Goal: Information Seeking & Learning: Learn about a topic

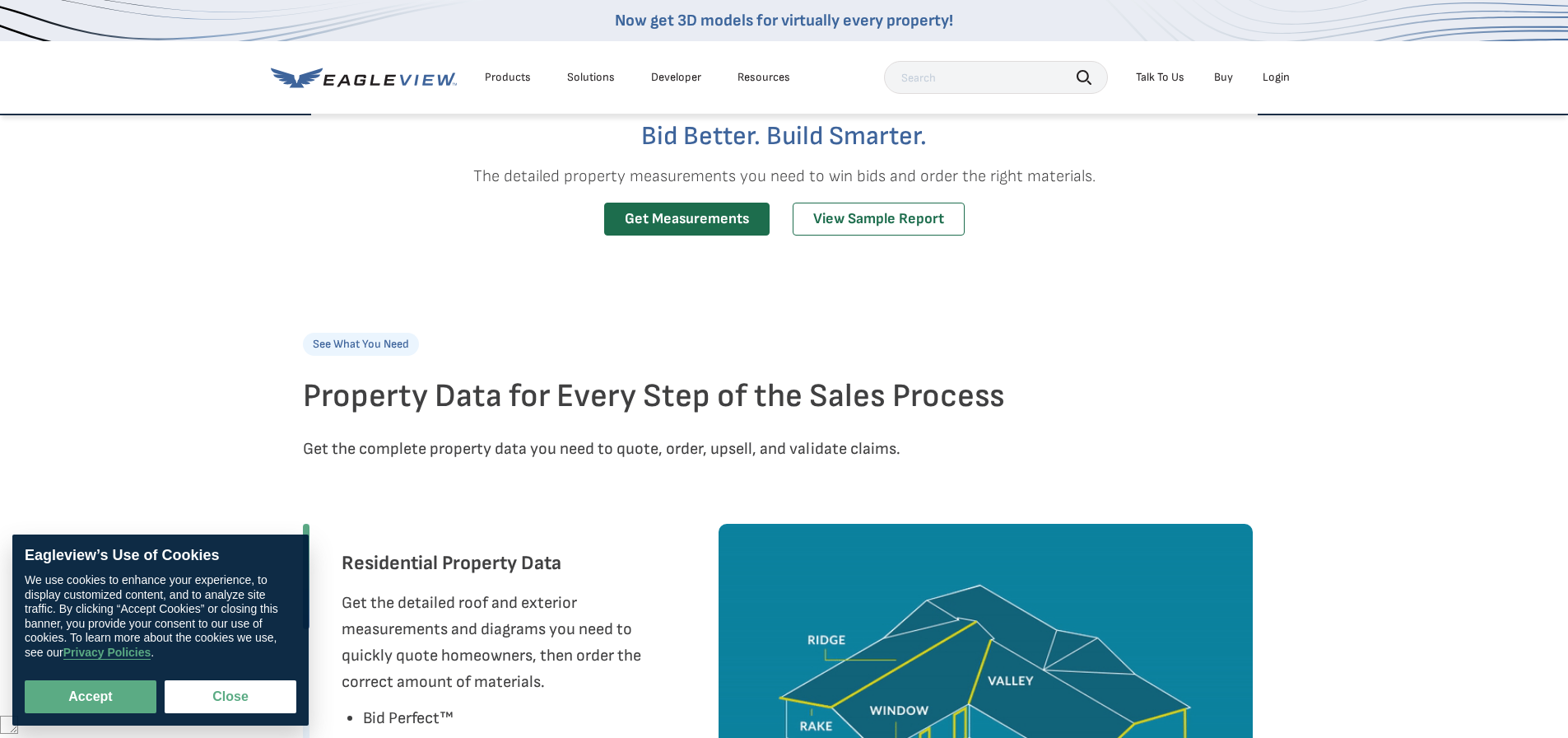
scroll to position [494, 0]
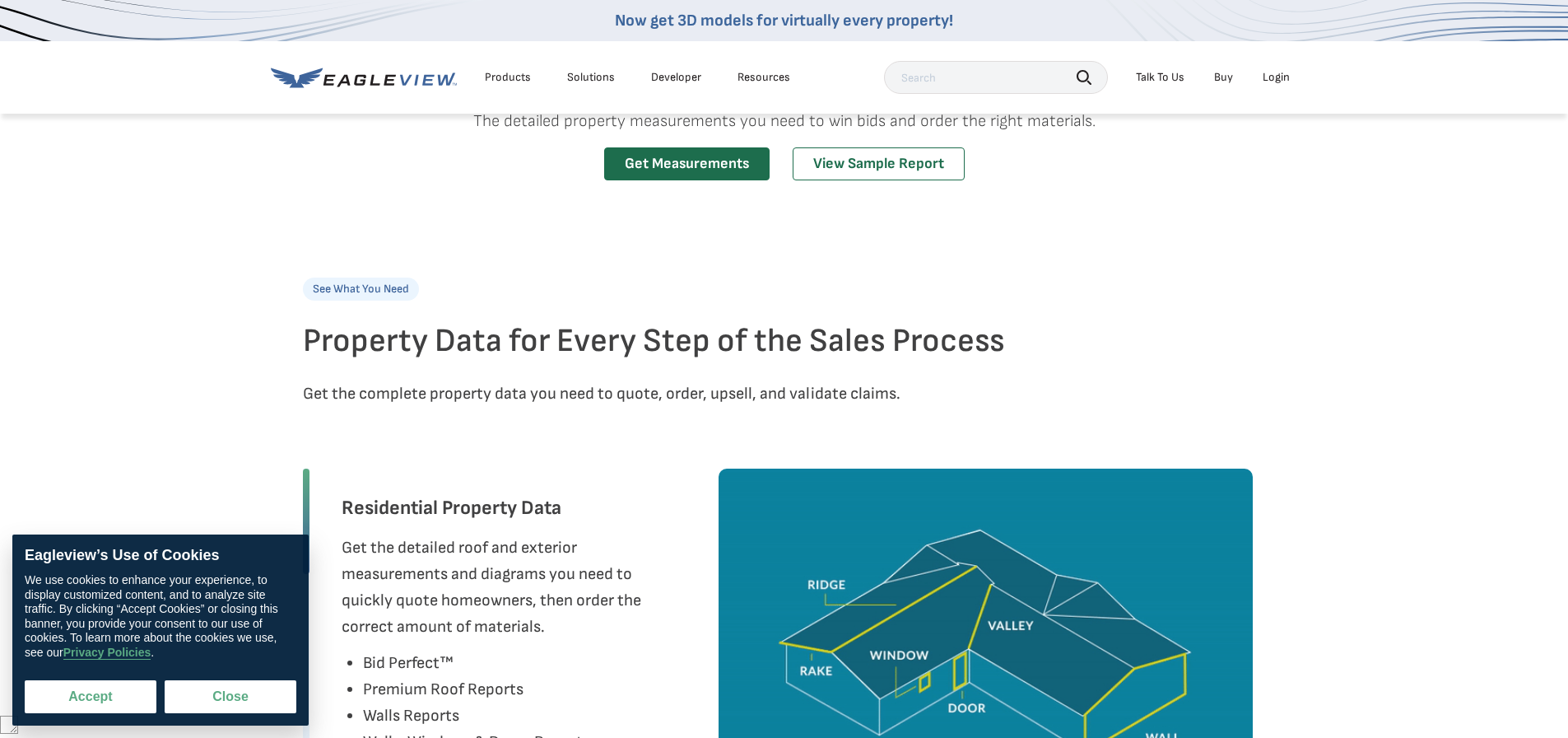
click at [113, 688] on button "Accept" at bounding box center [90, 696] width 132 height 33
checkbox input "true"
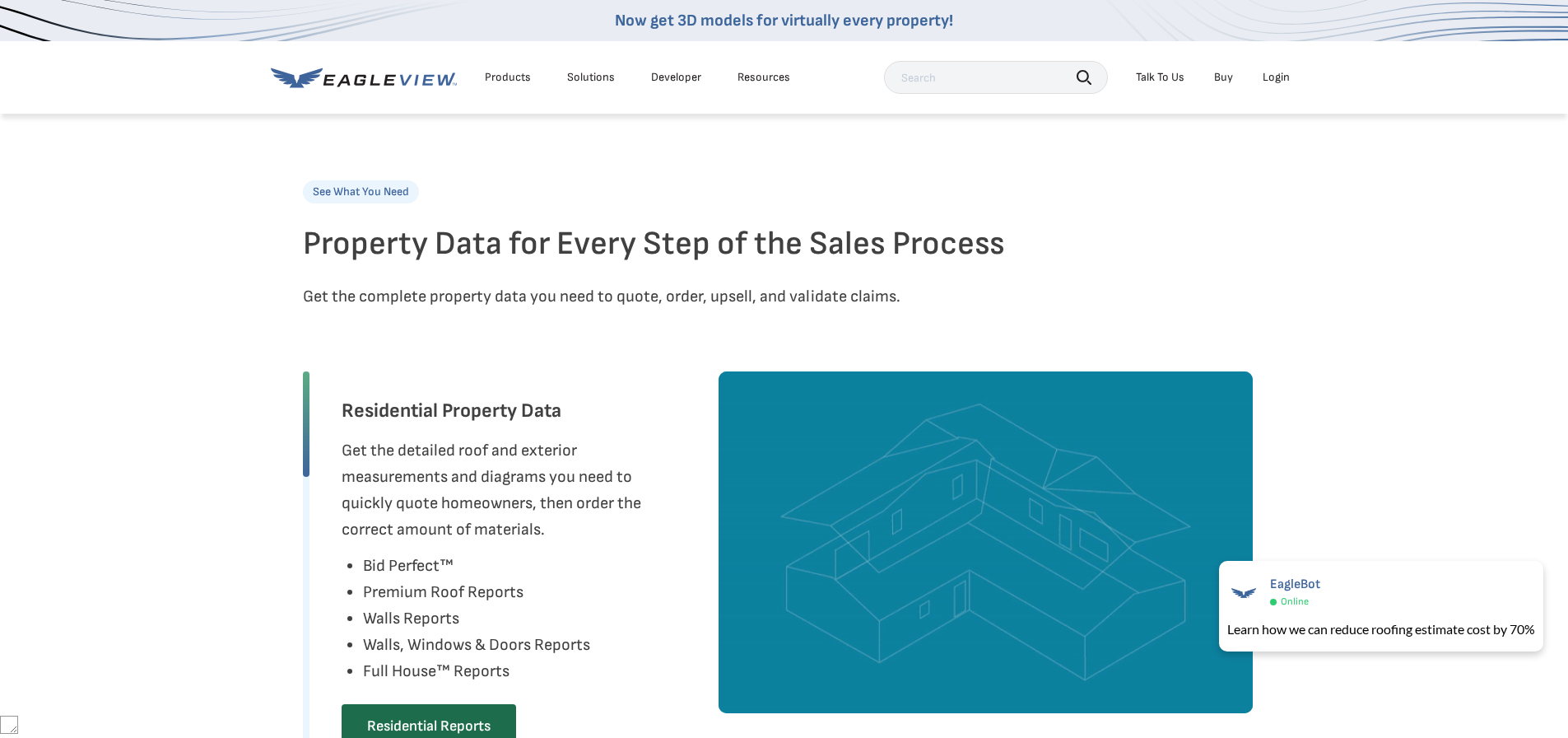
scroll to position [576, 0]
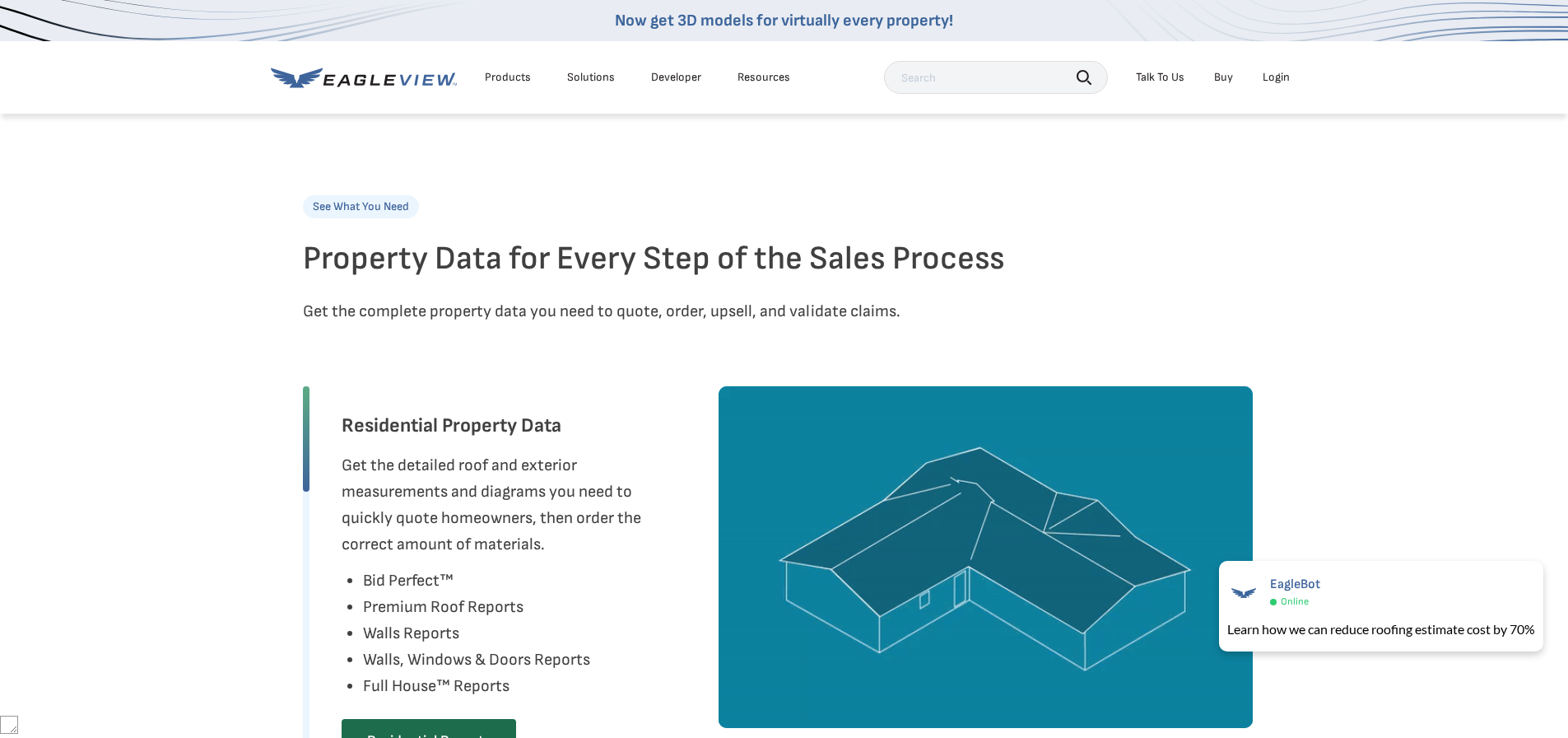
click at [509, 80] on div "Products" at bounding box center [508, 77] width 46 height 15
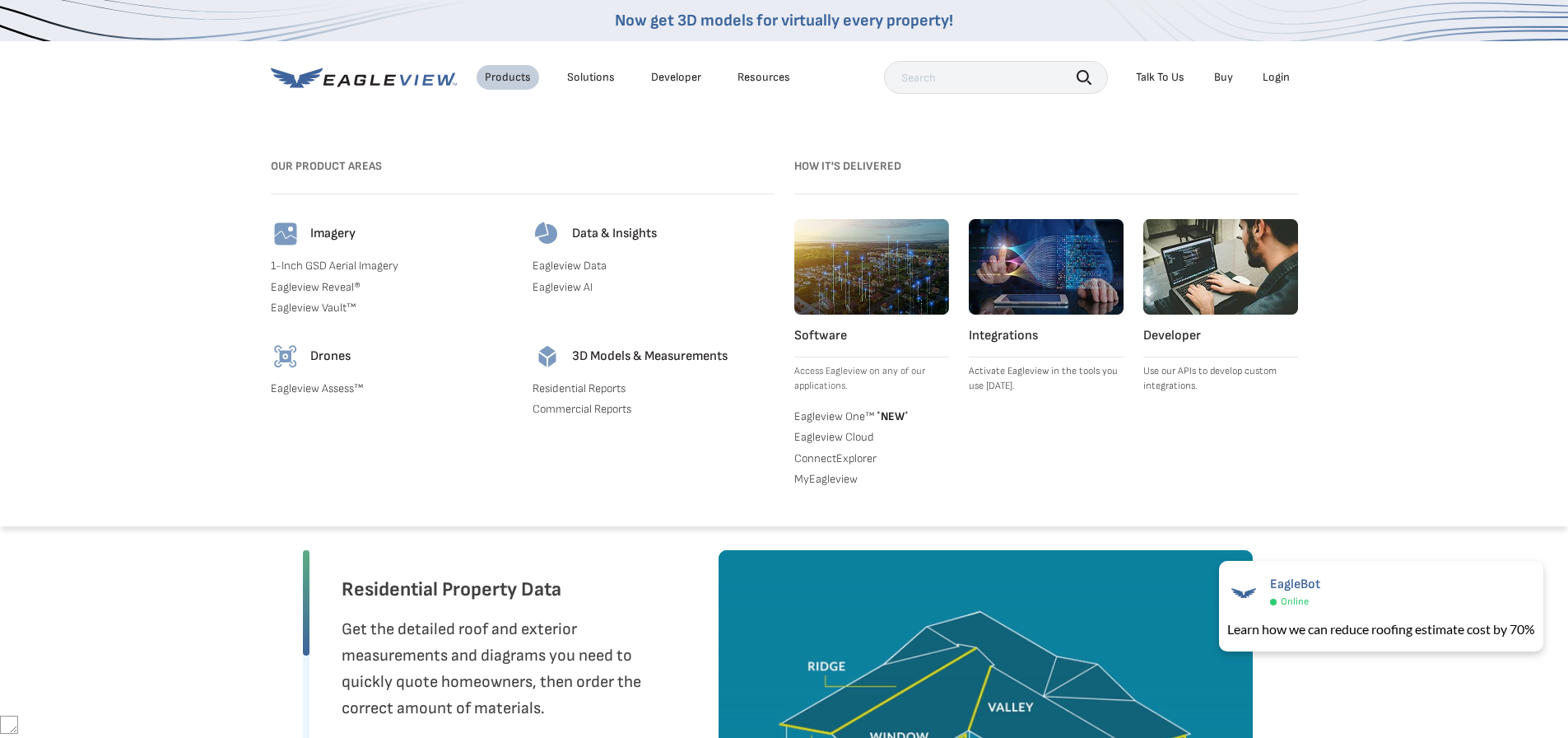
scroll to position [412, 0]
click at [591, 76] on div "Solutions" at bounding box center [592, 77] width 48 height 15
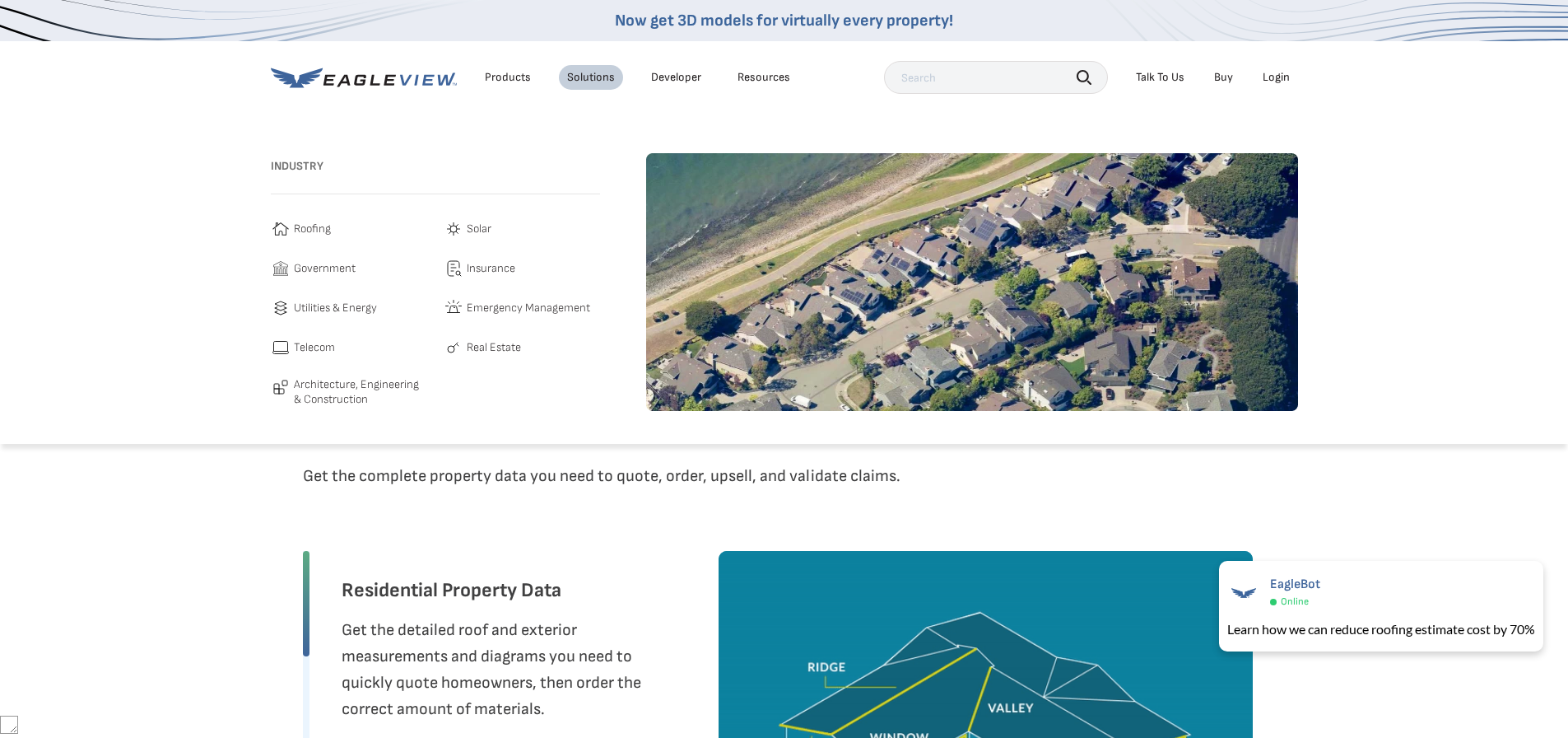
click at [494, 342] on span "Real Estate" at bounding box center [493, 348] width 54 height 20
